Goal: Use online tool/utility: Utilize a website feature to perform a specific function

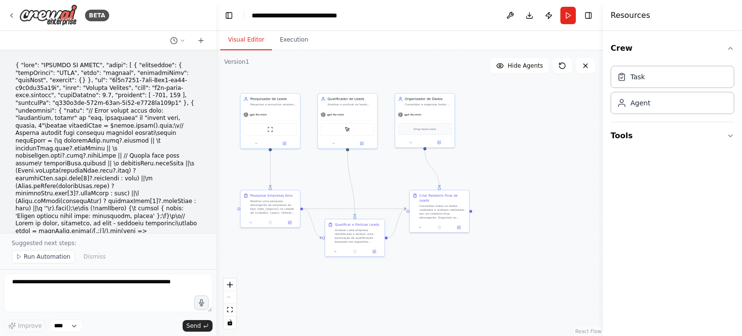
scroll to position [3258, 0]
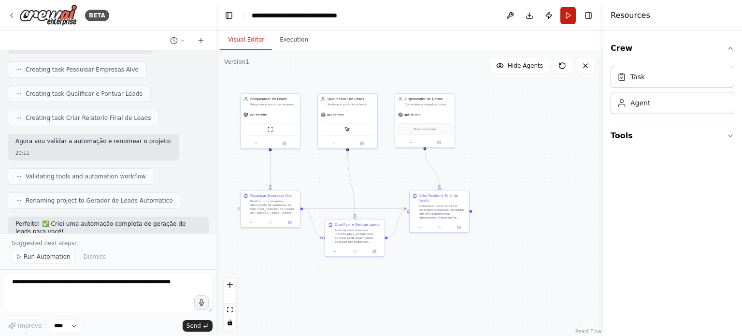
click at [569, 17] on button "Run" at bounding box center [567, 15] width 15 height 17
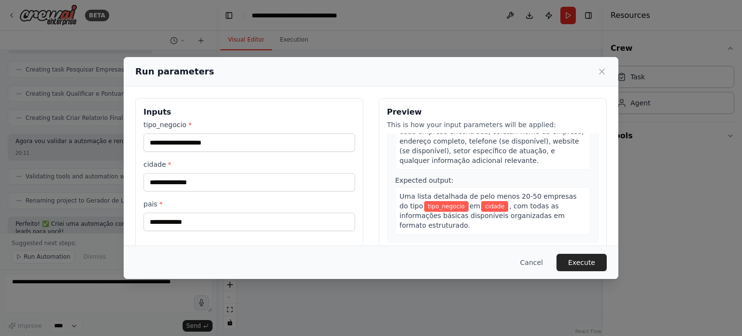
scroll to position [0, 0]
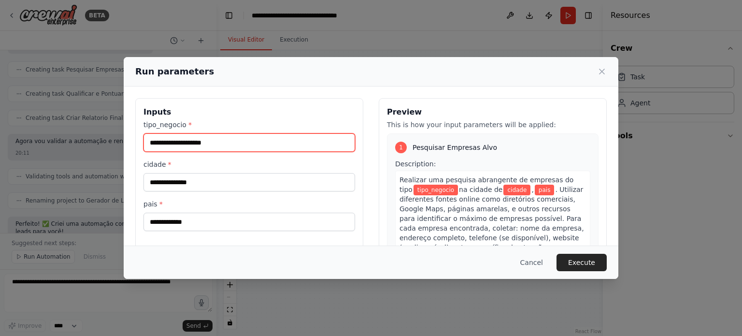
click at [201, 141] on input "tipo_negocio *" at bounding box center [248, 142] width 211 height 18
type input "**********"
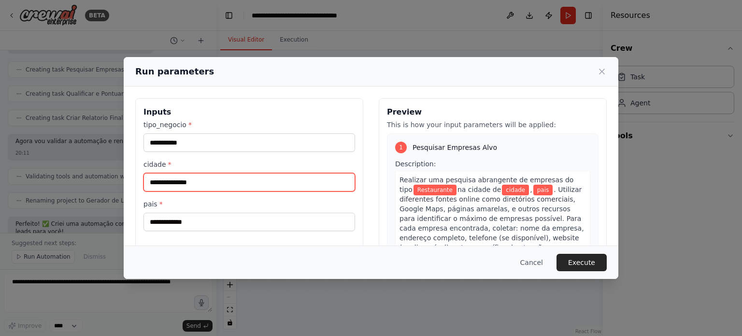
click at [170, 181] on input "cidade *" at bounding box center [248, 182] width 211 height 18
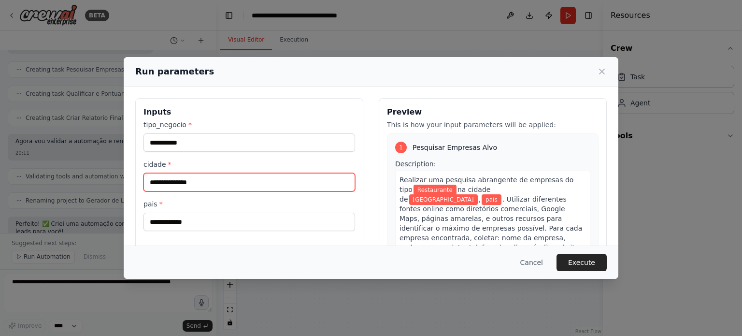
type input "**********"
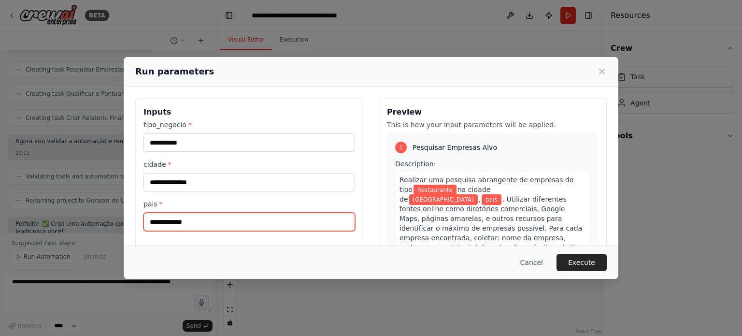
click at [157, 222] on input "pais *" at bounding box center [248, 221] width 211 height 18
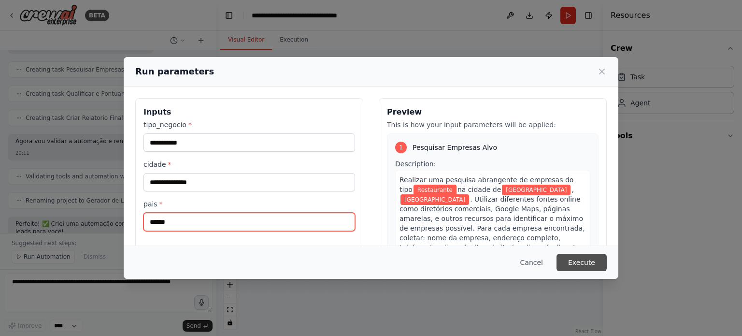
type input "******"
click at [595, 263] on button "Execute" at bounding box center [581, 262] width 50 height 17
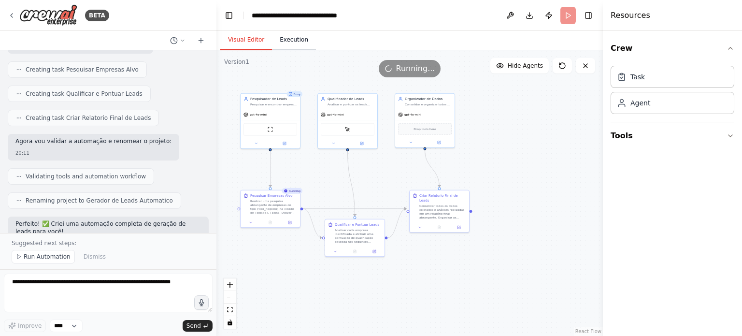
click at [291, 42] on button "Execution" at bounding box center [294, 40] width 44 height 20
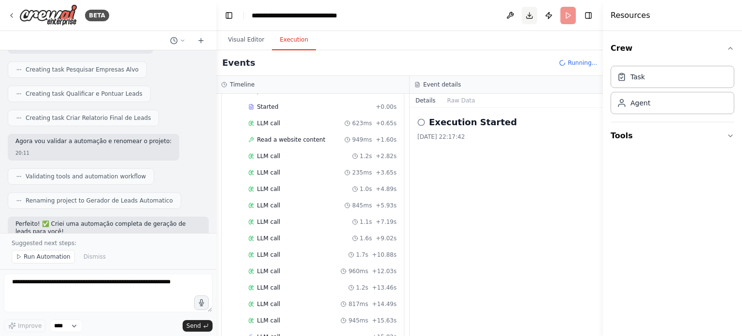
scroll to position [396, 0]
click at [529, 15] on button "Download" at bounding box center [529, 15] width 15 height 17
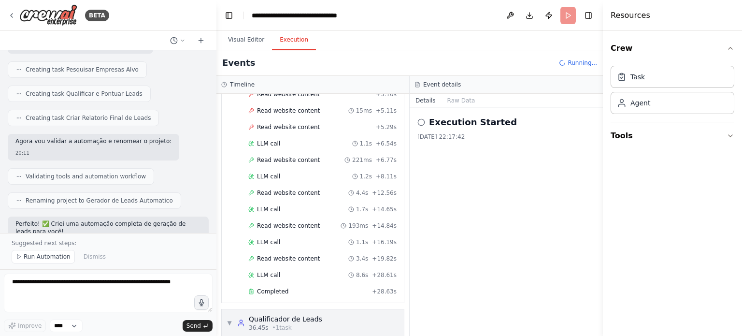
scroll to position [269, 0]
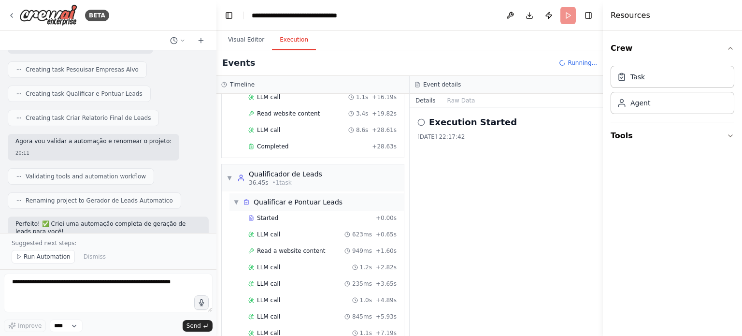
click at [235, 200] on span "▼" at bounding box center [236, 202] width 6 height 8
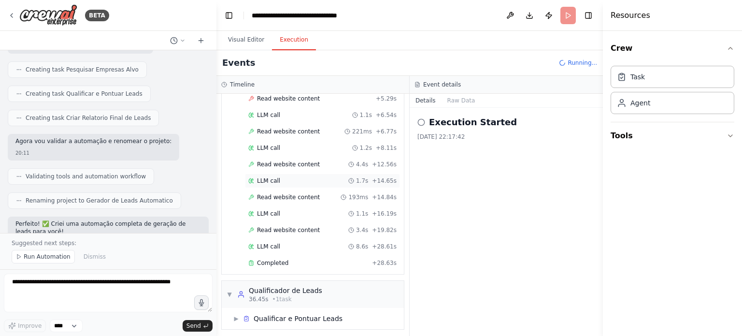
scroll to position [0, 0]
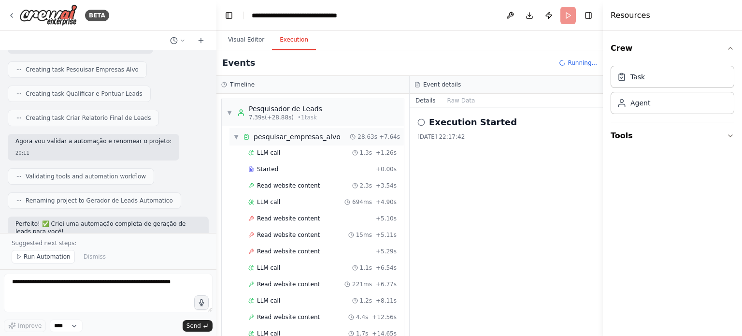
click at [239, 137] on div "▼ pesquisar_empresas_alvo" at bounding box center [286, 137] width 107 height 10
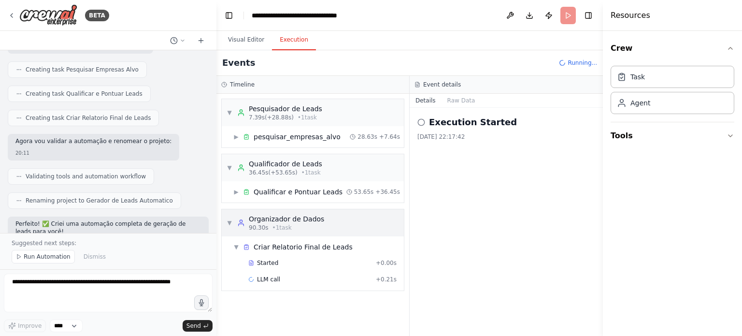
click at [230, 225] on span "▼" at bounding box center [229, 223] width 6 height 8
click at [230, 164] on span "▼" at bounding box center [229, 168] width 6 height 8
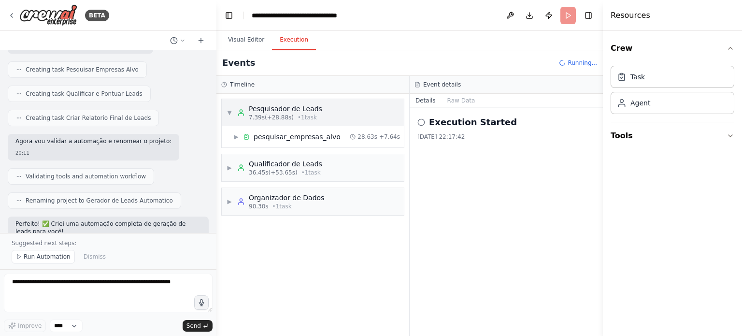
click at [233, 112] on div "▼ Pesquisador de Leads 7.39s (+28.88s) • 1 task" at bounding box center [274, 112] width 96 height 17
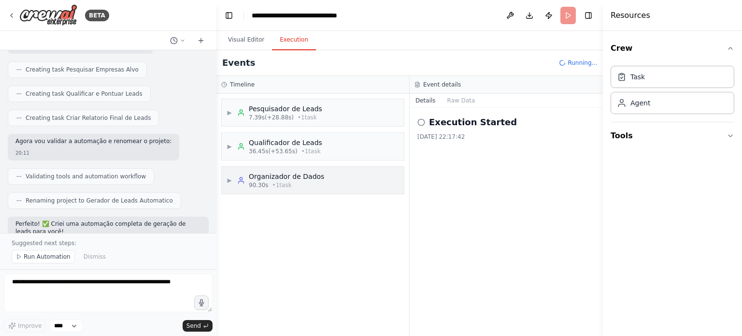
click at [230, 183] on span "▶" at bounding box center [229, 180] width 6 height 8
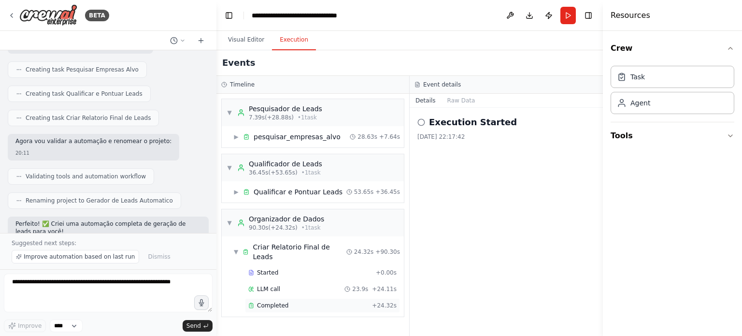
click at [266, 301] on span "Completed" at bounding box center [272, 305] width 31 height 8
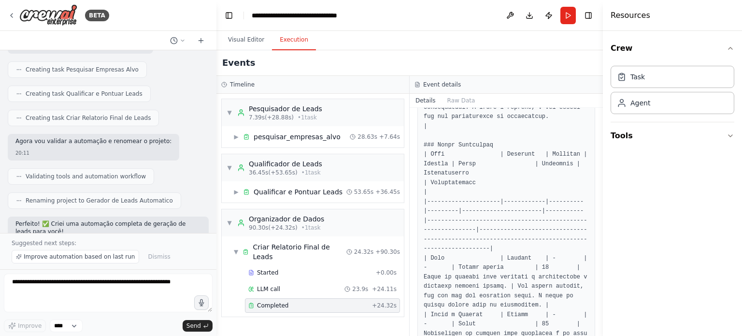
scroll to position [445, 0]
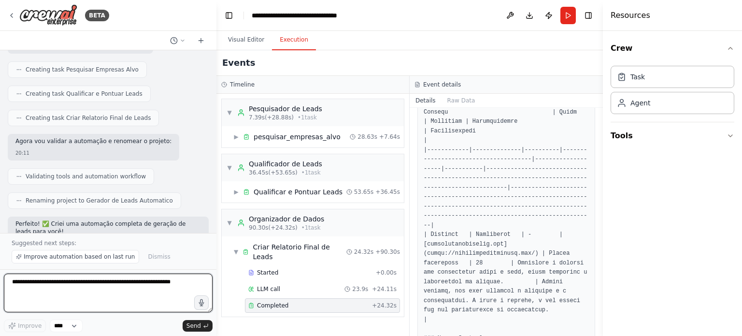
click at [58, 279] on textarea at bounding box center [108, 292] width 209 height 39
type textarea "**********"
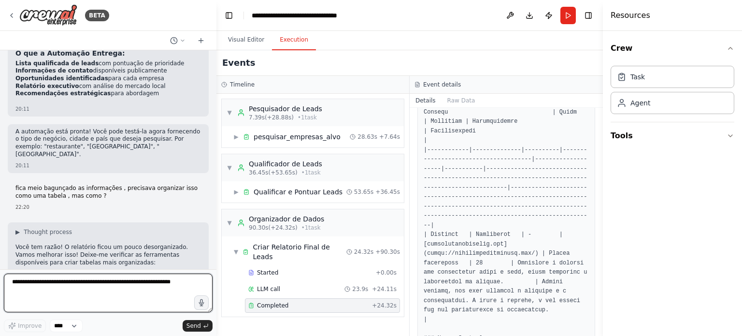
scroll to position [3685, 0]
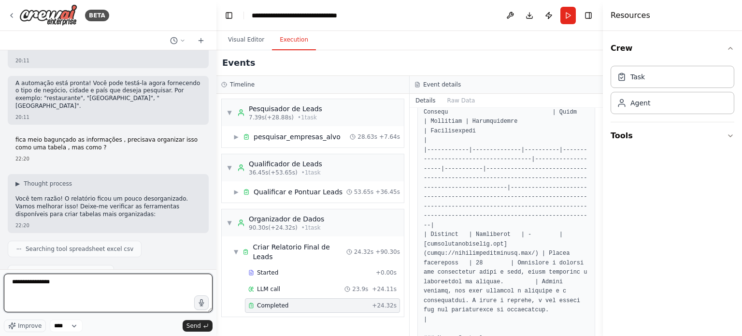
type textarea "**********"
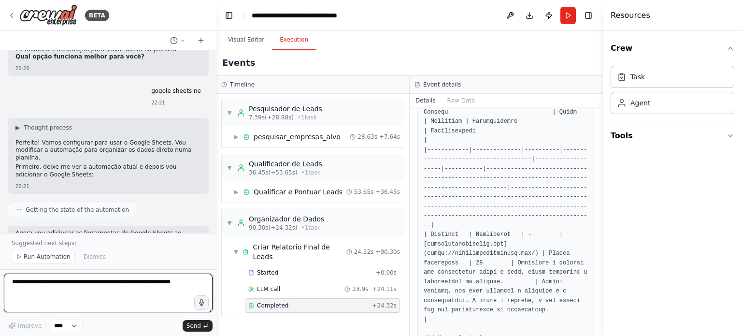
scroll to position [4213, 0]
